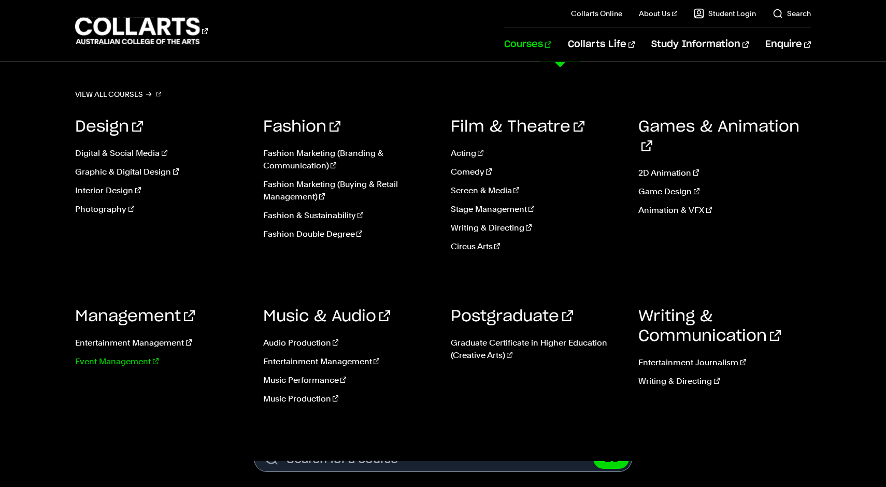
click at [124, 364] on link "Event Management" at bounding box center [161, 361] width 172 height 12
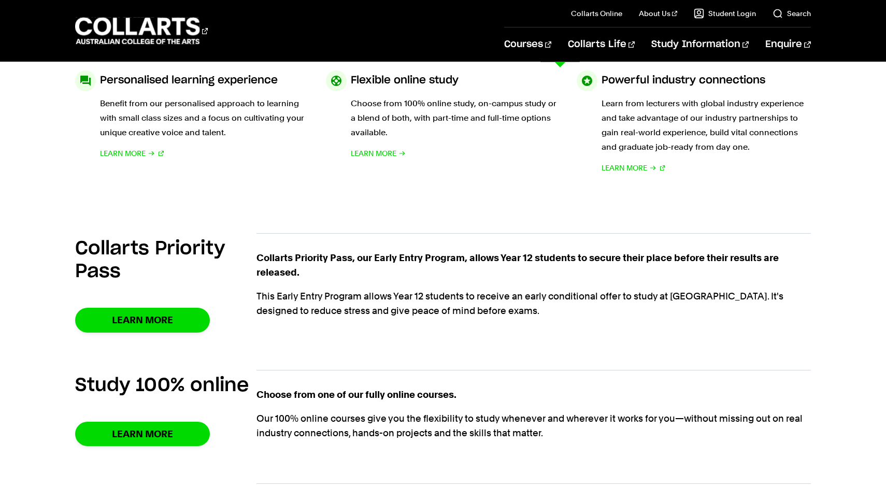
scroll to position [601, 0]
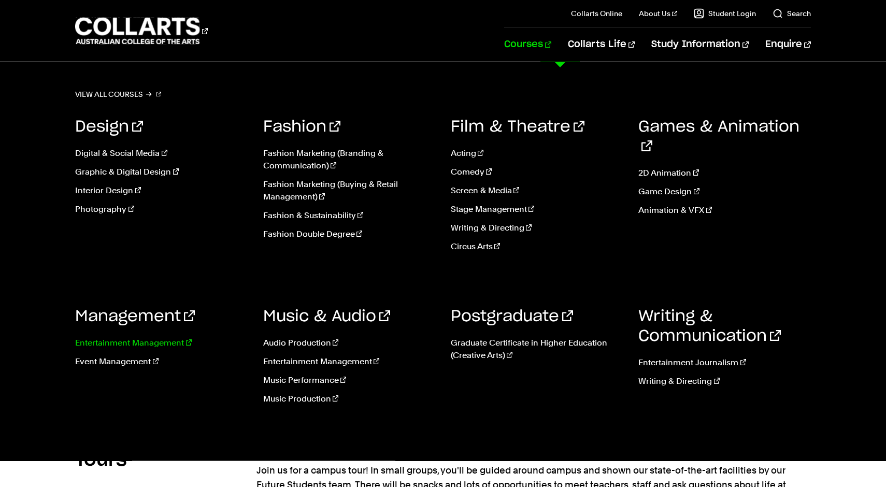
click at [143, 340] on link "Entertainment Management" at bounding box center [161, 343] width 172 height 12
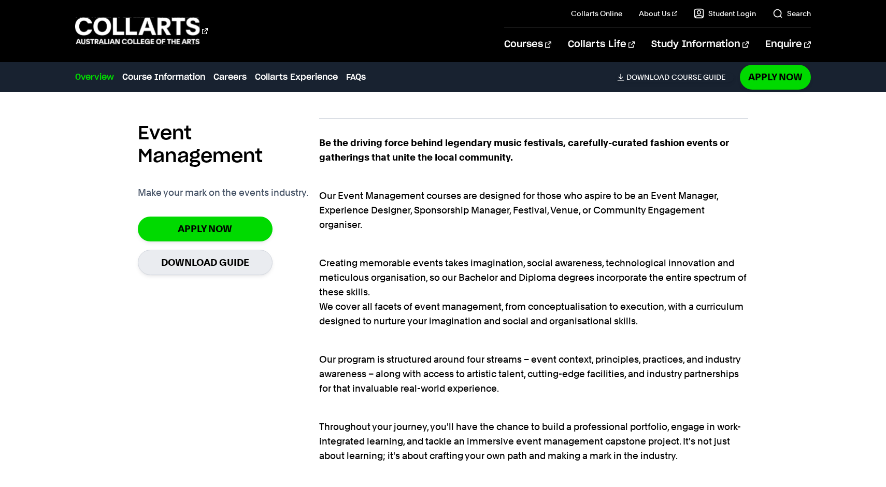
scroll to position [731, 0]
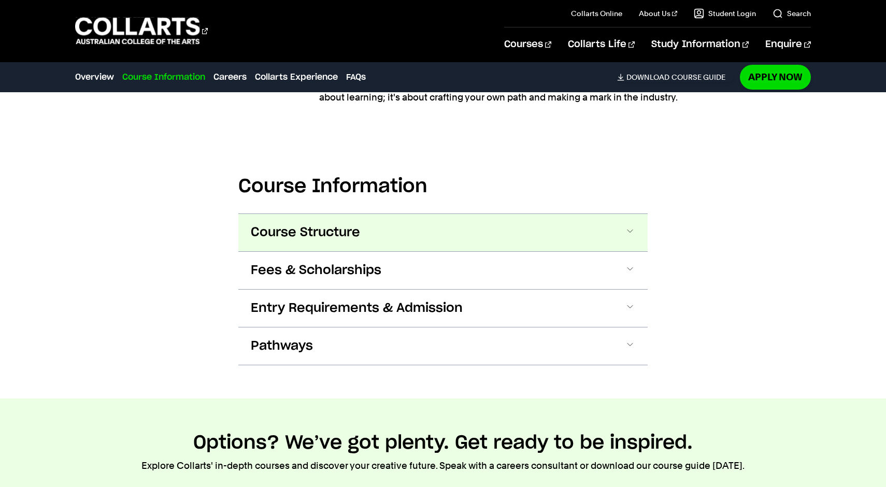
click at [625, 234] on span at bounding box center [630, 232] width 10 height 13
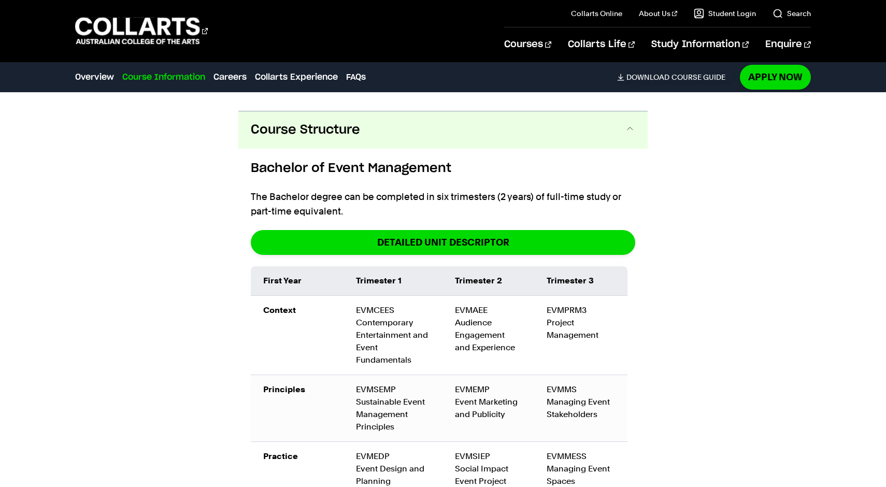
scroll to position [1174, 0]
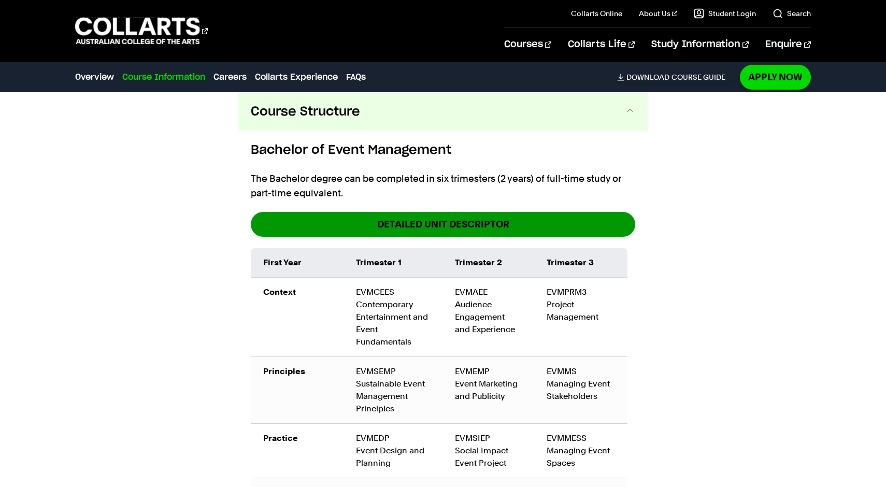
click at [436, 223] on link "DETAILED UNIT DESCRIPTOR" at bounding box center [443, 224] width 384 height 24
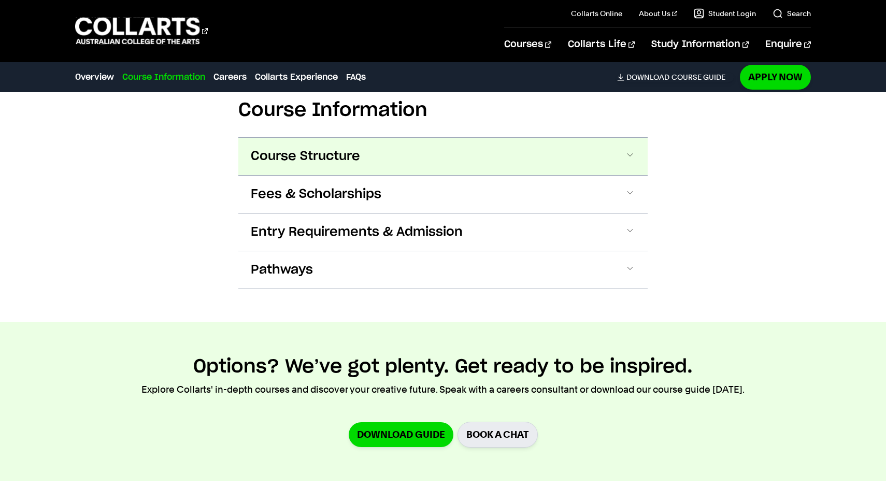
click at [304, 148] on span "Course Structure" at bounding box center [305, 156] width 109 height 17
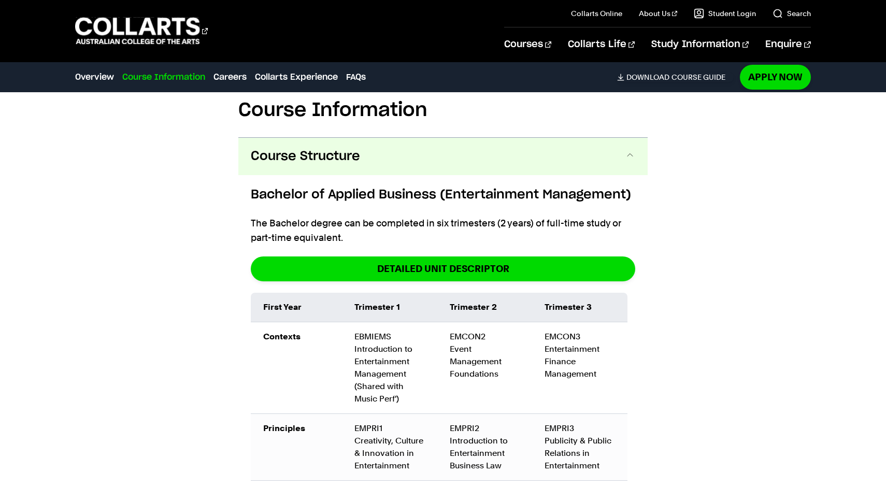
scroll to position [1476, 0]
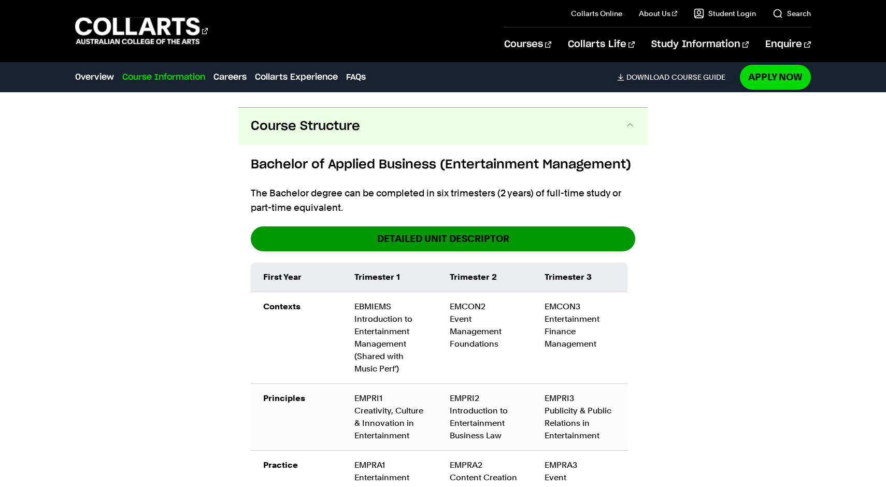
click at [393, 226] on link "detailed unit descriptor" at bounding box center [443, 238] width 384 height 24
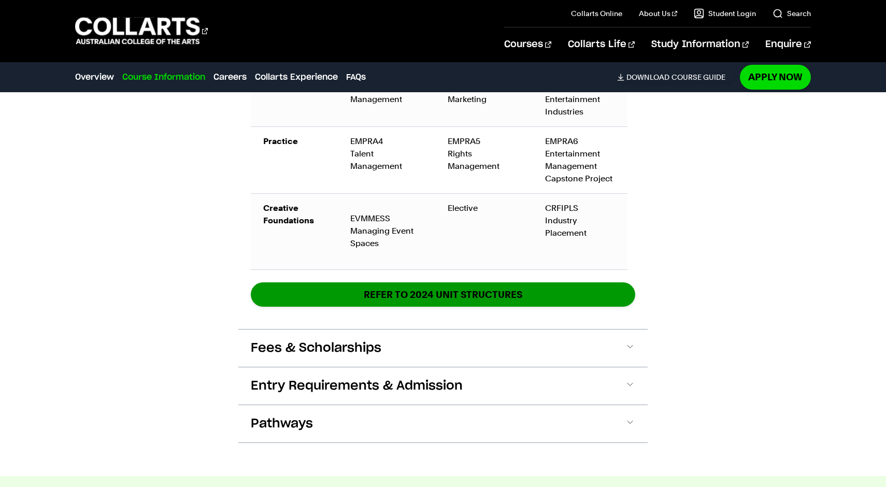
scroll to position [2095, 0]
